Goal: Transaction & Acquisition: Book appointment/travel/reservation

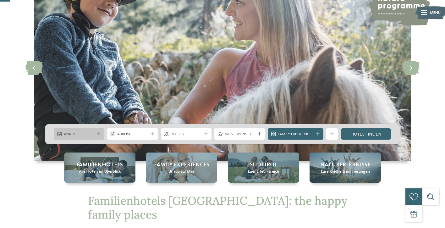
click at [96, 131] on div "Anreise" at bounding box center [79, 133] width 51 height 11
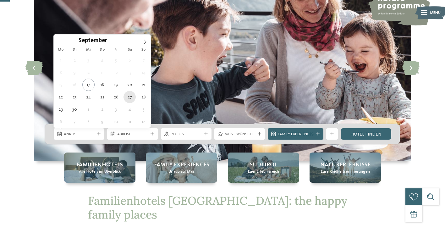
type div "[DATE]"
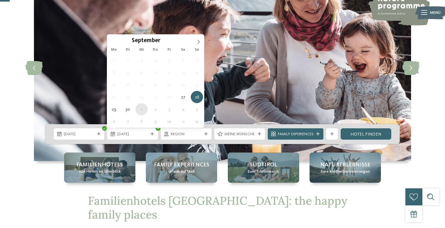
type div "[DATE]"
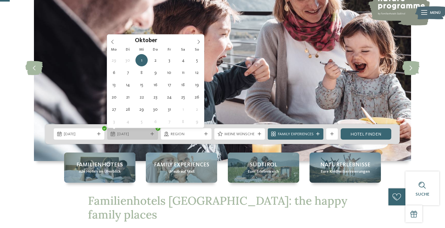
click at [147, 136] on span "[DATE]" at bounding box center [132, 134] width 31 height 6
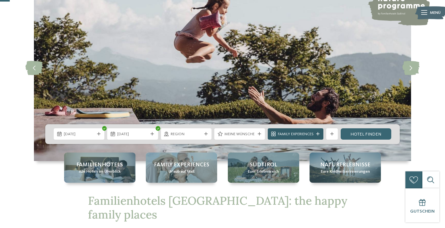
click at [318, 132] on icon at bounding box center [317, 133] width 3 height 3
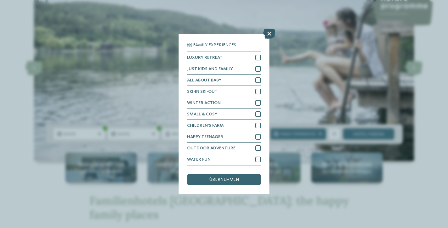
click at [271, 29] on icon at bounding box center [269, 34] width 12 height 10
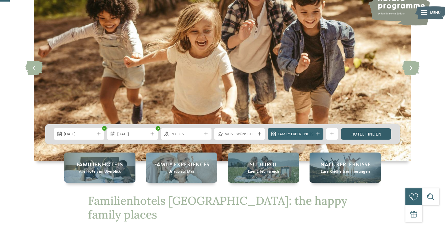
click at [370, 132] on link "Hotel finden" at bounding box center [366, 133] width 51 height 11
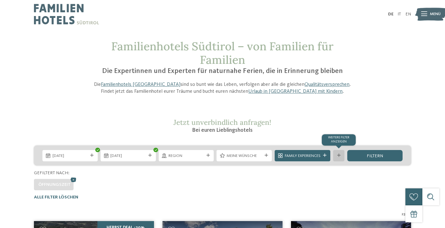
click at [340, 154] on icon at bounding box center [339, 155] width 3 height 3
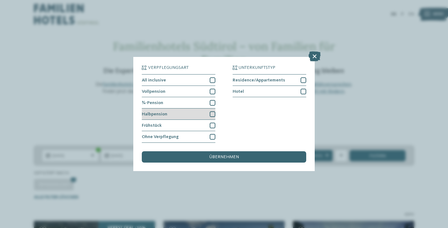
click at [214, 111] on div at bounding box center [213, 114] width 6 height 6
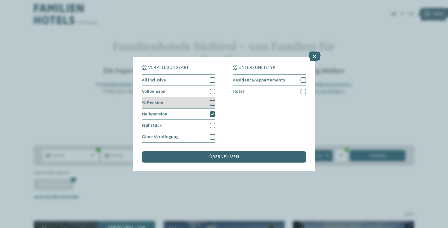
click at [214, 100] on div at bounding box center [213, 103] width 6 height 6
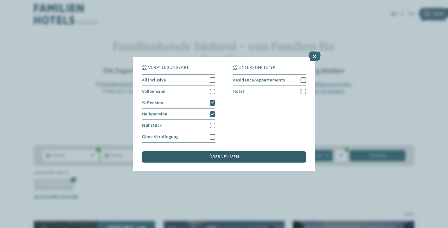
click at [236, 155] on span "übernehmen" at bounding box center [224, 157] width 30 height 4
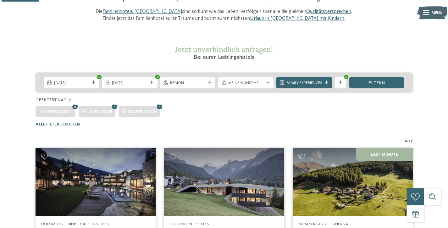
scroll to position [70, 0]
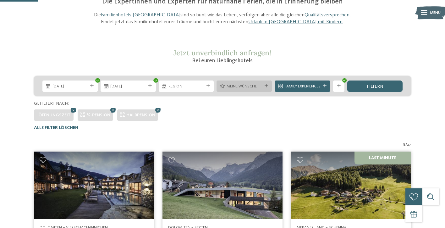
click at [267, 83] on div "Meine Wünsche" at bounding box center [244, 86] width 55 height 11
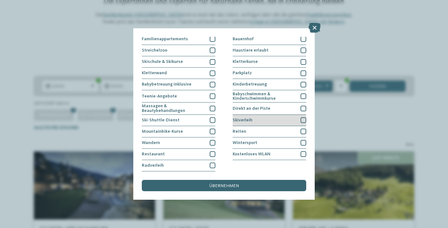
scroll to position [91, 0]
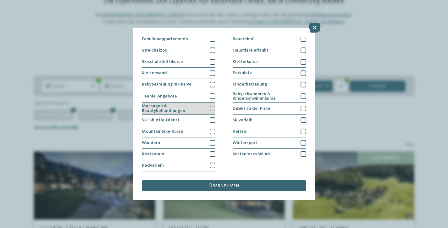
click at [213, 106] on div at bounding box center [213, 109] width 6 height 6
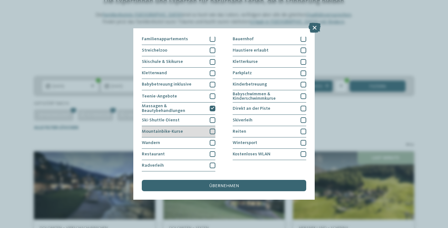
click at [213, 129] on div at bounding box center [213, 132] width 6 height 6
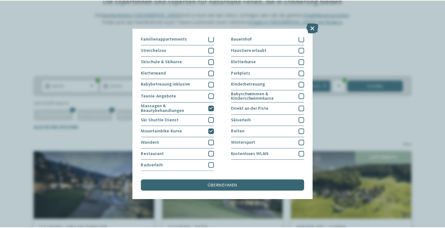
scroll to position [125, 0]
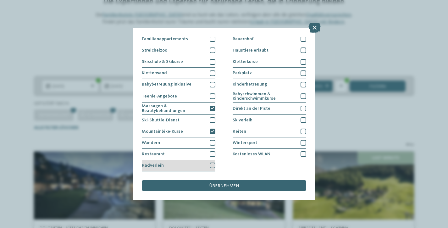
click at [214, 163] on div at bounding box center [213, 166] width 6 height 6
click at [214, 164] on icon at bounding box center [213, 165] width 4 height 3
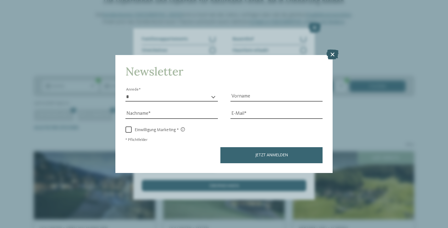
click at [335, 49] on icon at bounding box center [333, 54] width 12 height 10
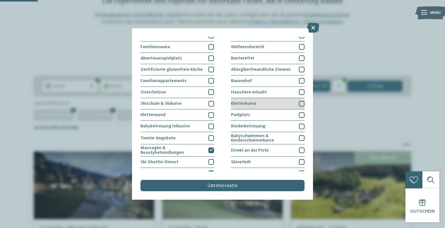
scroll to position [27, 0]
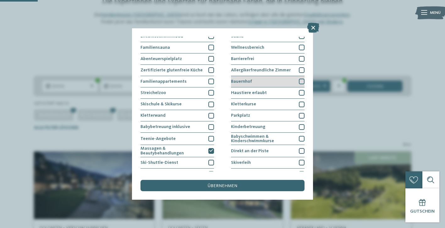
click at [257, 80] on div "Bauernhof" at bounding box center [268, 81] width 74 height 11
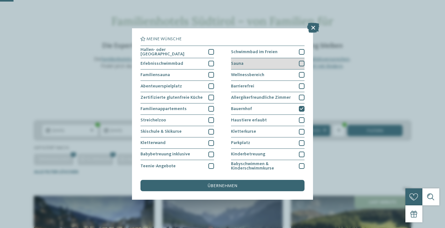
scroll to position [25, 0]
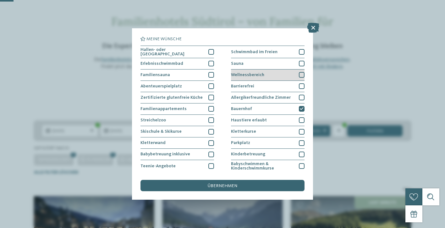
click at [299, 73] on div "Wellnessbereich" at bounding box center [268, 75] width 74 height 11
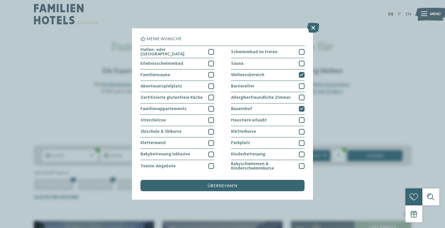
scroll to position [0, 0]
click at [229, 184] on span "übernehmen" at bounding box center [223, 186] width 30 height 4
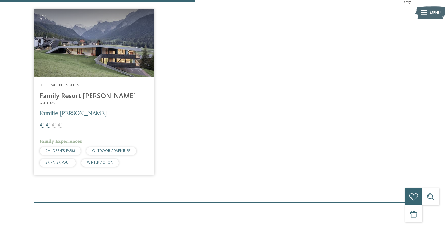
scroll to position [213, 0]
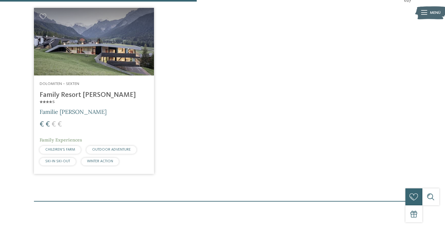
click at [90, 62] on img at bounding box center [94, 42] width 120 height 68
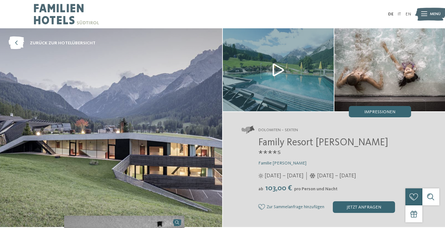
click at [165, 126] on img at bounding box center [111, 127] width 222 height 198
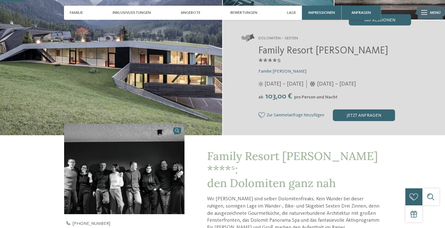
scroll to position [95, 0]
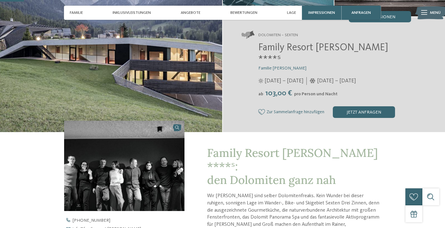
click at [177, 121] on link at bounding box center [124, 166] width 120 height 91
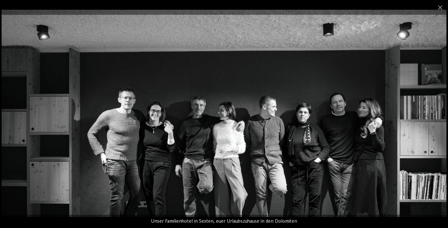
click at [386, 130] on img at bounding box center [224, 113] width 445 height 207
click at [442, 8] on span at bounding box center [441, 7] width 16 height 15
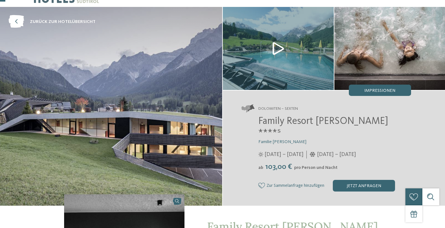
scroll to position [21, 0]
click at [277, 42] on img at bounding box center [278, 48] width 111 height 83
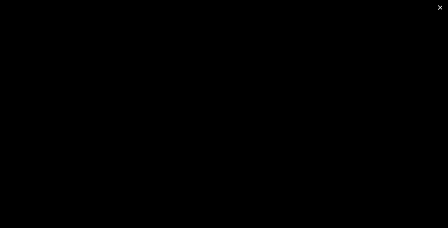
click at [440, 8] on span at bounding box center [441, 7] width 16 height 15
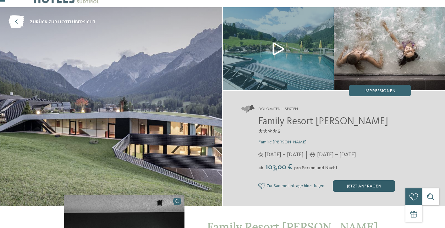
click at [372, 180] on div "jetzt anfragen" at bounding box center [364, 185] width 62 height 11
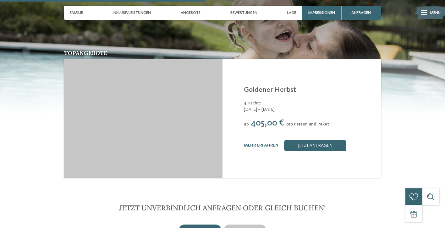
scroll to position [813, 0]
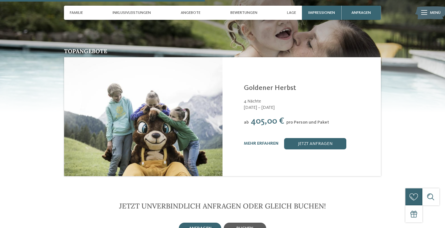
click at [247, 226] on span "buchen" at bounding box center [245, 228] width 17 height 4
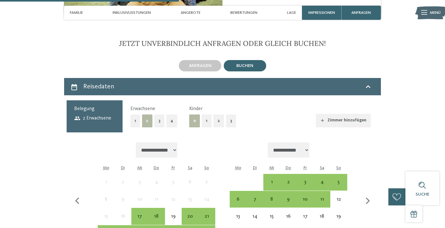
scroll to position [975, 0]
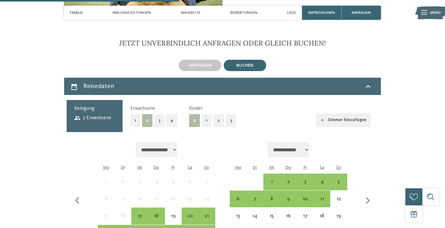
click at [217, 114] on button "2" at bounding box center [219, 120] width 11 height 13
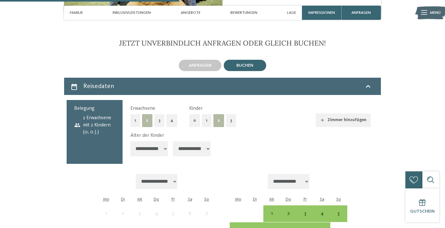
select select "**"
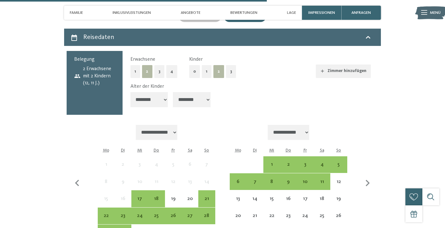
scroll to position [1031, 0]
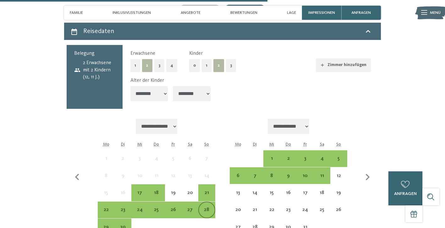
click at [208, 207] on div "28" at bounding box center [206, 214] width 15 height 15
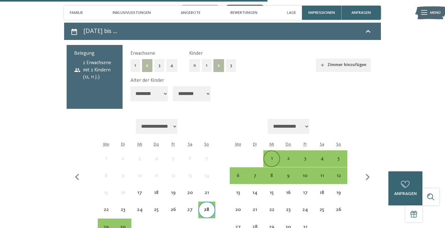
click at [272, 156] on div "1" at bounding box center [271, 163] width 15 height 15
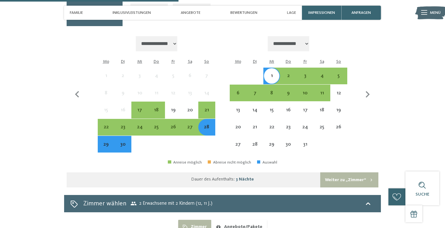
scroll to position [1111, 0]
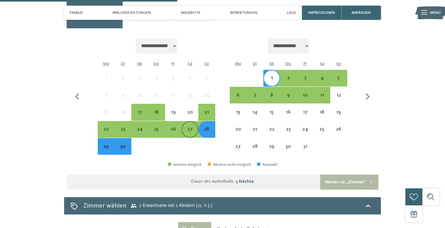
click at [189, 127] on div "27" at bounding box center [189, 134] width 15 height 15
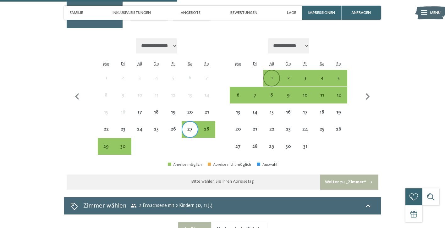
click at [273, 75] on div "1" at bounding box center [271, 82] width 15 height 15
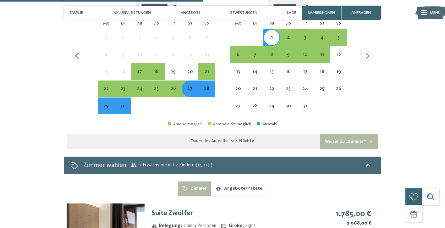
scroll to position [1149, 0]
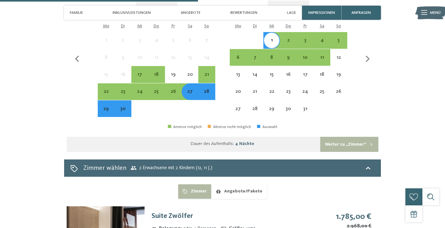
click at [211, 89] on div "28" at bounding box center [206, 96] width 15 height 15
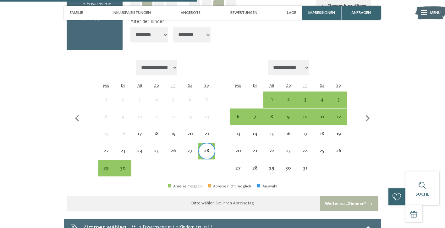
scroll to position [1085, 0]
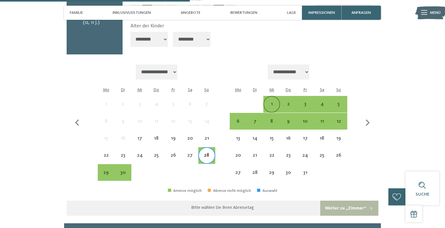
click at [272, 102] on div "1" at bounding box center [271, 109] width 15 height 15
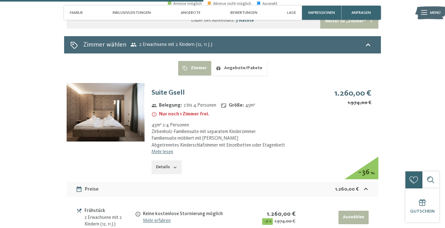
scroll to position [1273, 0]
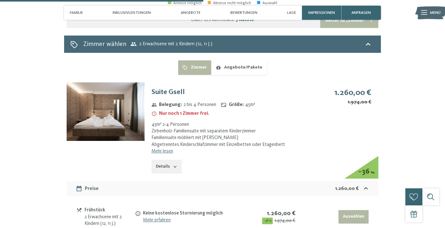
click at [171, 160] on button "Details" at bounding box center [167, 167] width 30 height 14
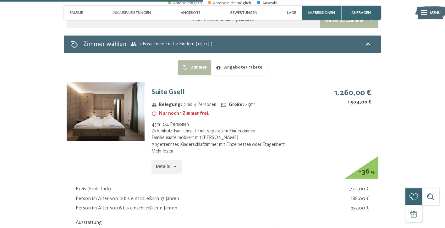
click at [129, 82] on img at bounding box center [106, 111] width 78 height 59
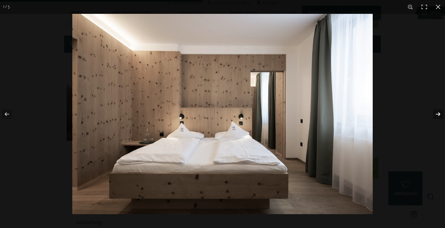
click at [438, 114] on button "button" at bounding box center [434, 113] width 22 height 31
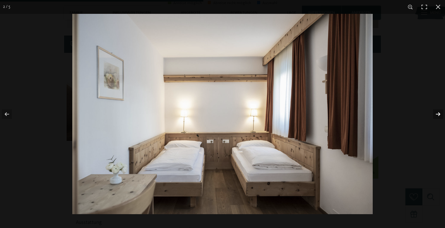
click at [438, 114] on button "button" at bounding box center [434, 113] width 22 height 31
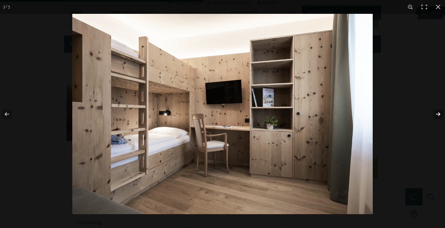
click at [438, 114] on button "button" at bounding box center [434, 113] width 22 height 31
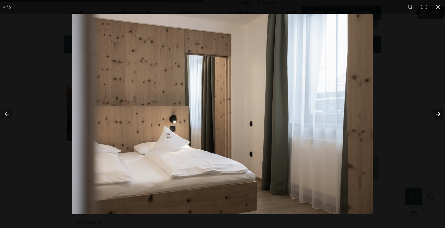
click at [438, 114] on button "button" at bounding box center [434, 113] width 22 height 31
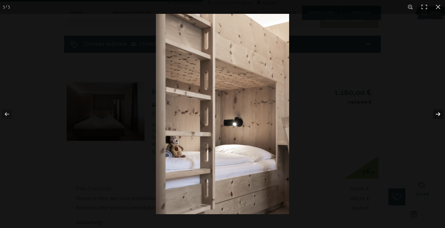
click at [438, 114] on button "button" at bounding box center [434, 113] width 22 height 31
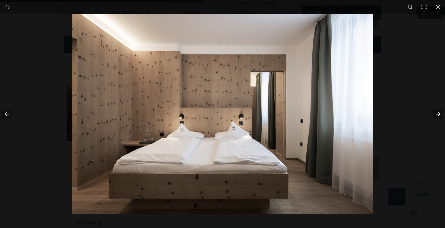
click at [438, 114] on button "button" at bounding box center [434, 113] width 22 height 31
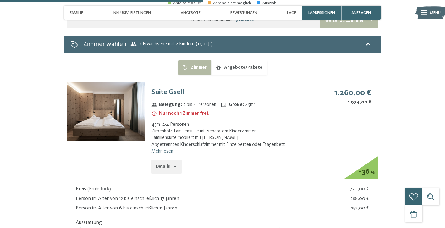
click at [0, 0] on button "button" at bounding box center [0, 0] width 0 height 0
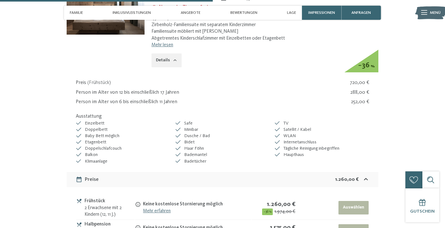
scroll to position [1381, 0]
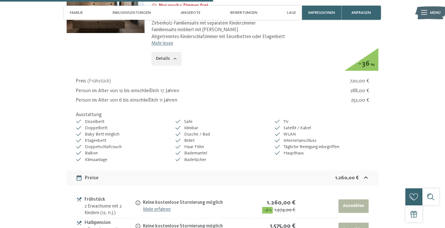
click at [353, 223] on button "Auswählen" at bounding box center [354, 230] width 30 height 14
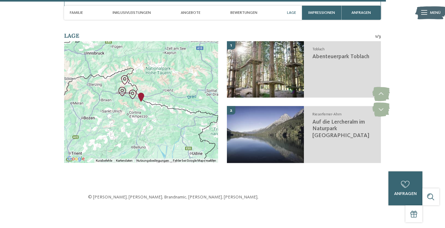
scroll to position [1578, 0]
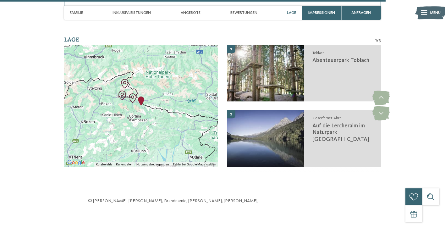
click at [142, 96] on img "Family Resort Rainer" at bounding box center [141, 100] width 9 height 9
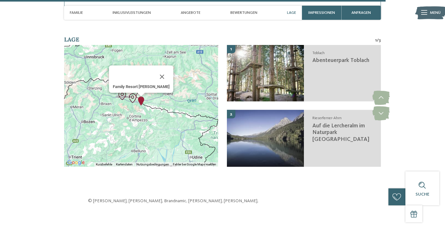
click at [141, 96] on img "Family Resort Rainer" at bounding box center [141, 100] width 9 height 9
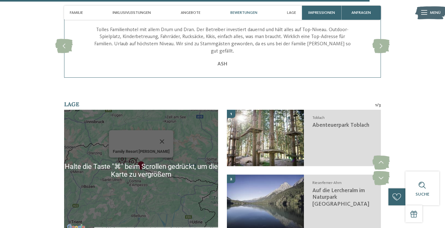
scroll to position [1512, 0]
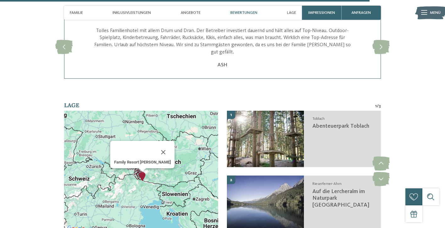
click at [142, 172] on img "Family Resort Rainer" at bounding box center [142, 176] width 9 height 9
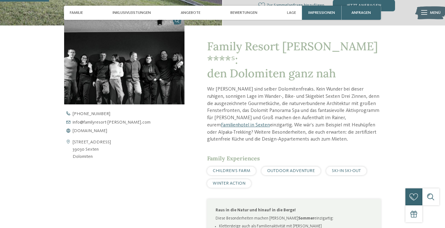
scroll to position [202, 0]
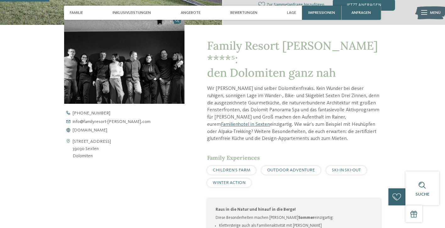
click at [69, 138] on icon at bounding box center [68, 149] width 8 height 22
drag, startPoint x: 105, startPoint y: 137, endPoint x: 69, endPoint y: 131, distance: 36.6
click at [69, 138] on div "St. Josefstraße 40 39030 Sexten Dolomiten" at bounding box center [124, 149] width 120 height 22
copy div "St. Josefstraße 40 39030 Sexten"
